Goal: Register for event/course

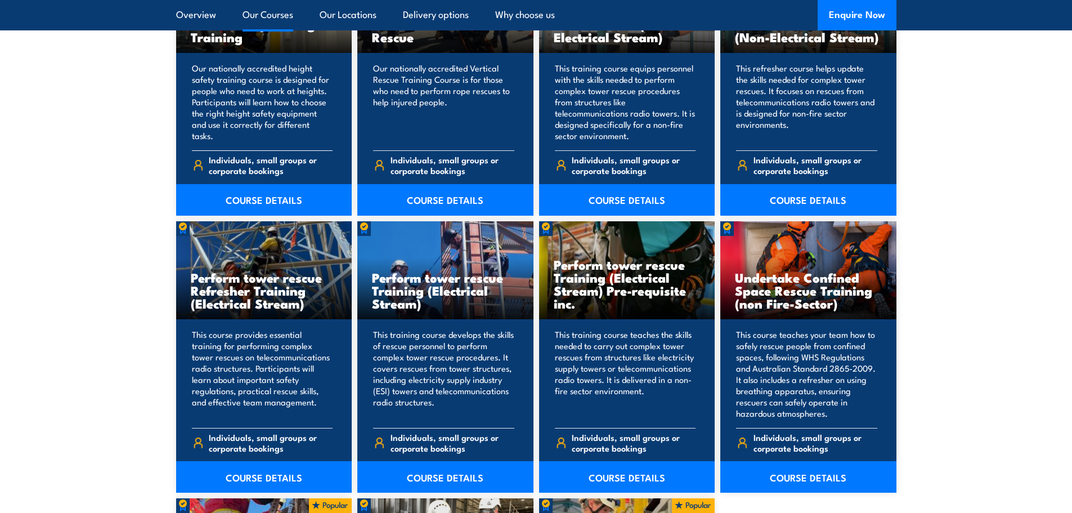
scroll to position [1013, 0]
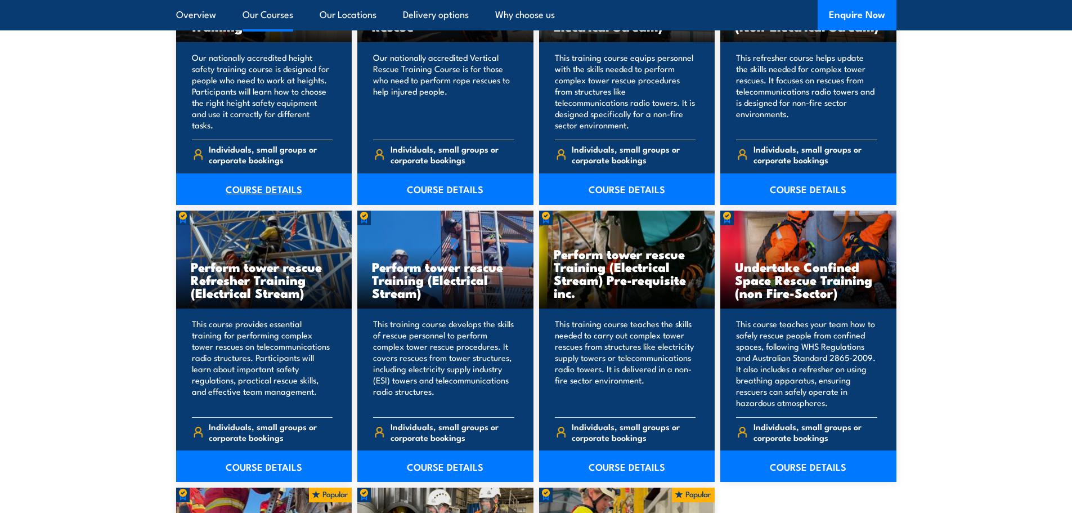
click at [263, 184] on link "COURSE DETAILS" at bounding box center [264, 189] width 176 height 32
